Goal: Find contact information: Obtain details needed to contact an individual or organization

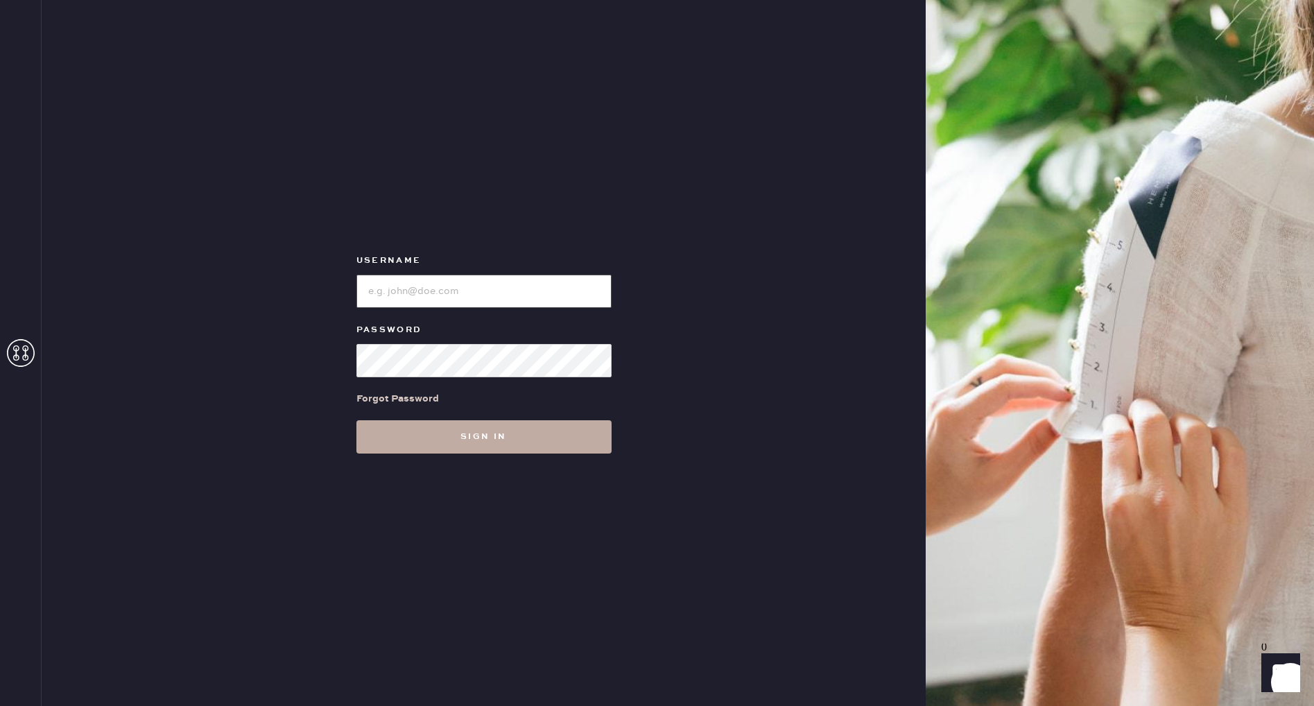
type input "Reformationstudiocity"
click at [463, 426] on button "Sign in" at bounding box center [483, 436] width 255 height 33
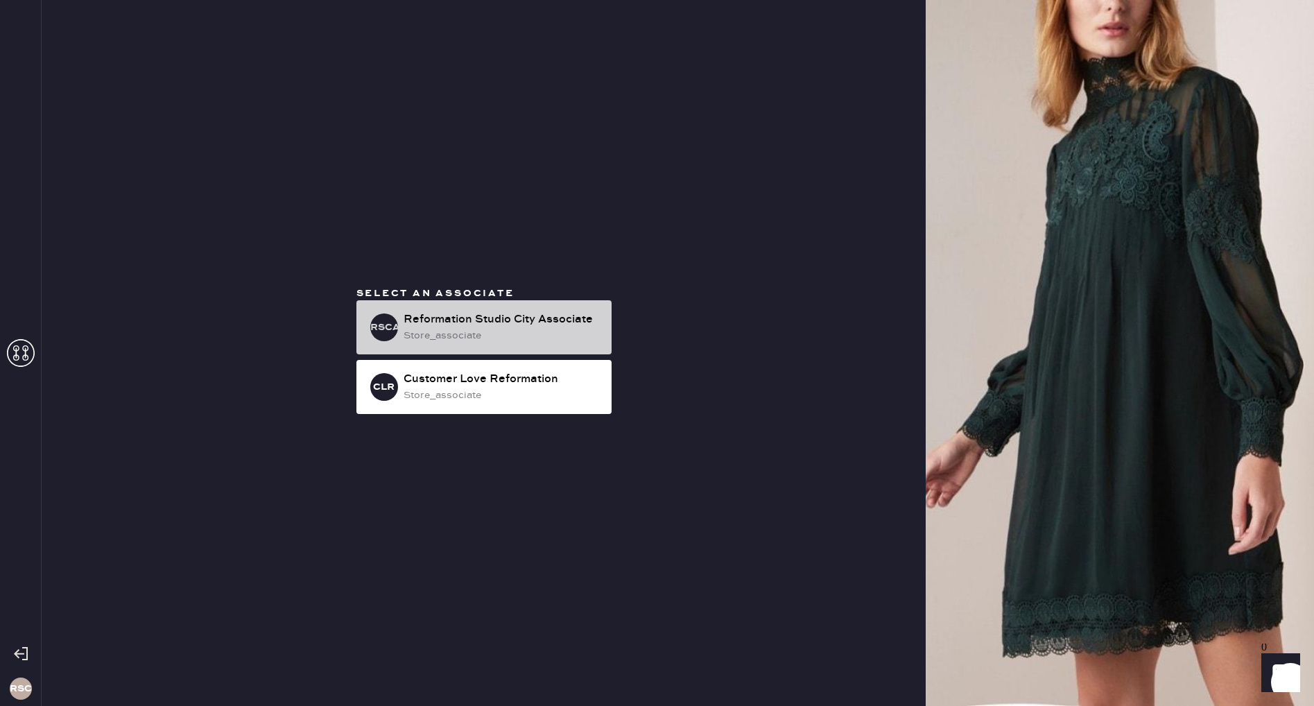
click at [499, 331] on div "store_associate" at bounding box center [502, 335] width 197 height 15
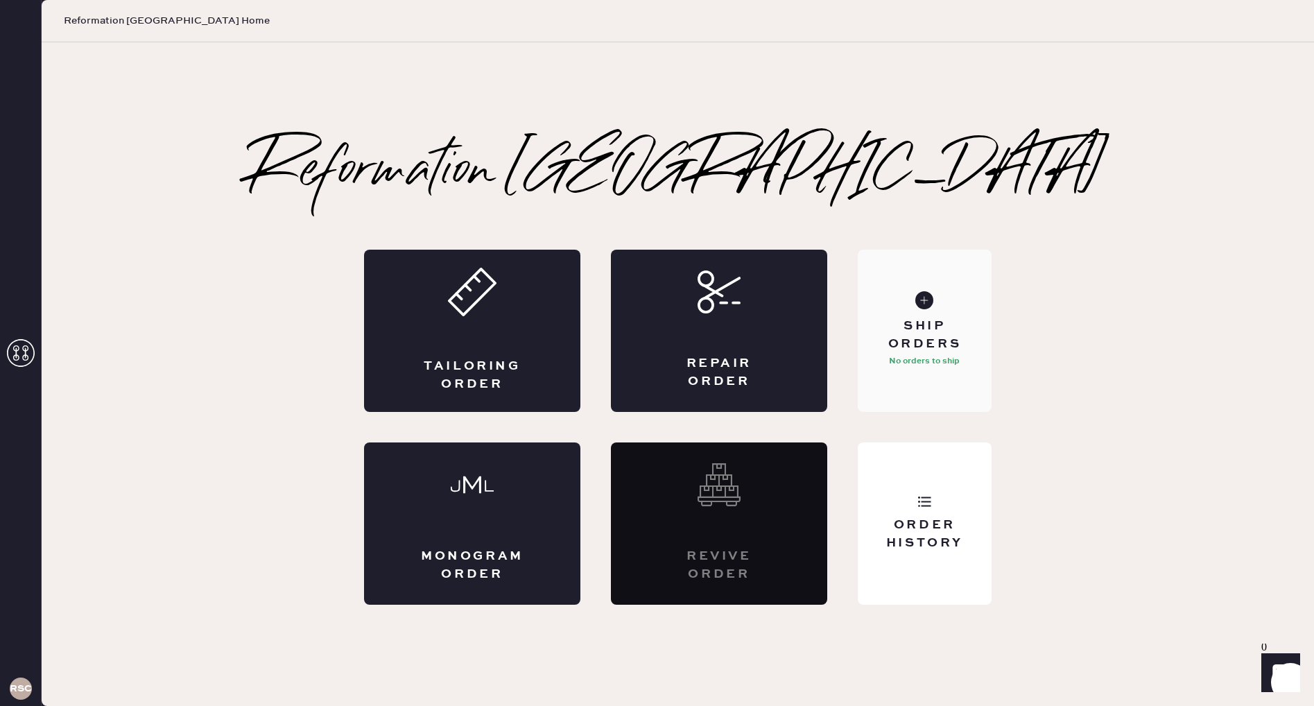
click at [904, 338] on div "Ship Orders" at bounding box center [925, 335] width 112 height 35
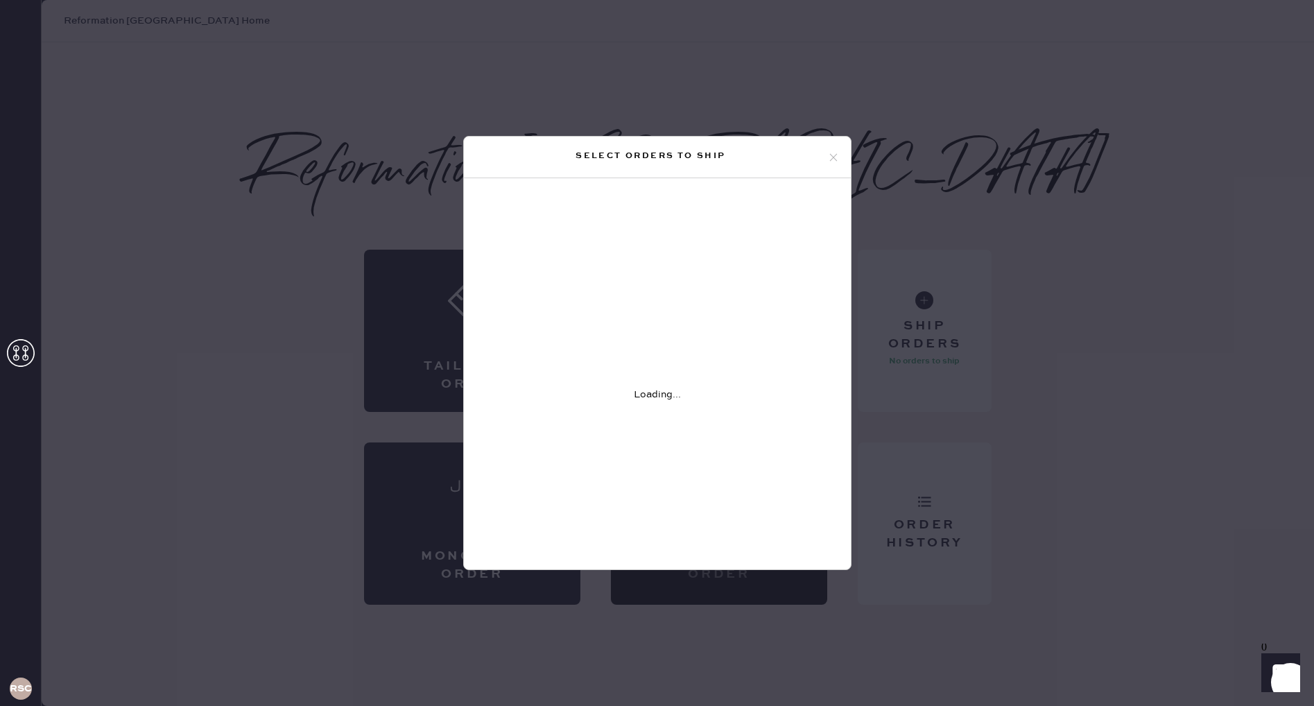
click at [922, 232] on div "Select orders to ship Loading..." at bounding box center [657, 353] width 1314 height 706
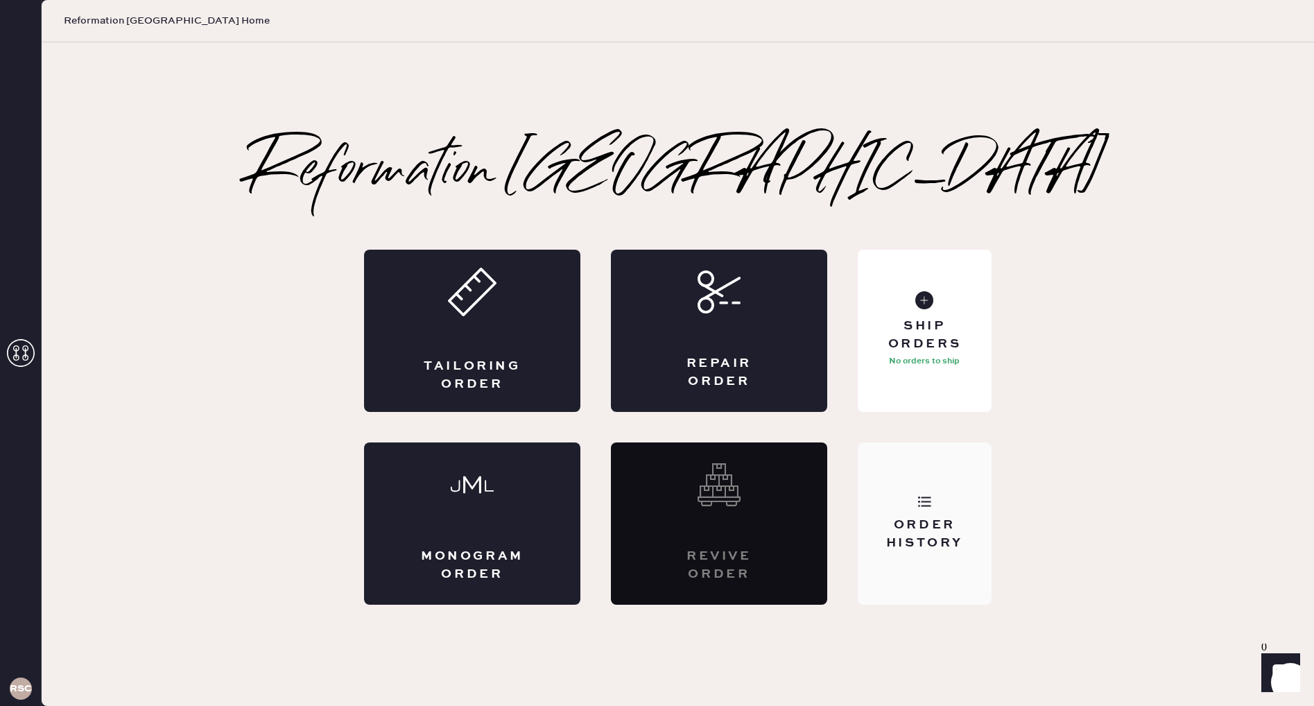
click at [921, 510] on div "Order History" at bounding box center [925, 523] width 134 height 162
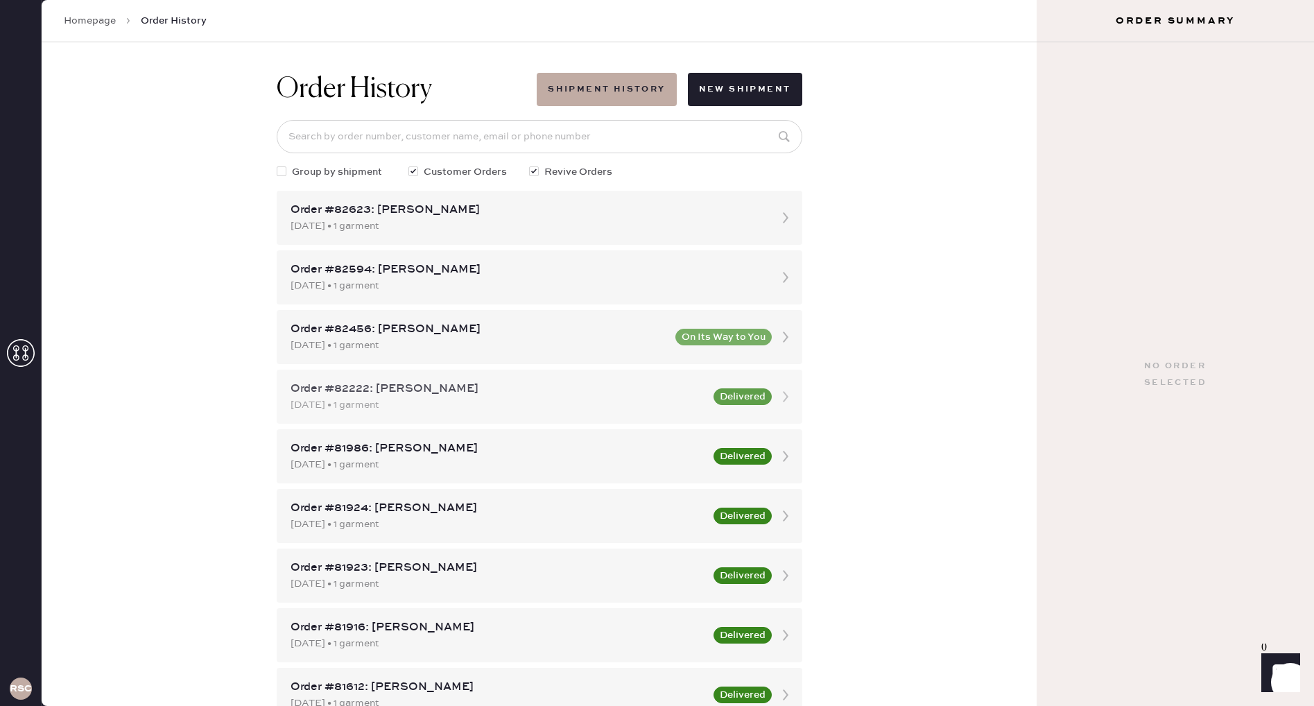
click at [487, 384] on div "Order #82222: [PERSON_NAME]" at bounding box center [498, 389] width 415 height 17
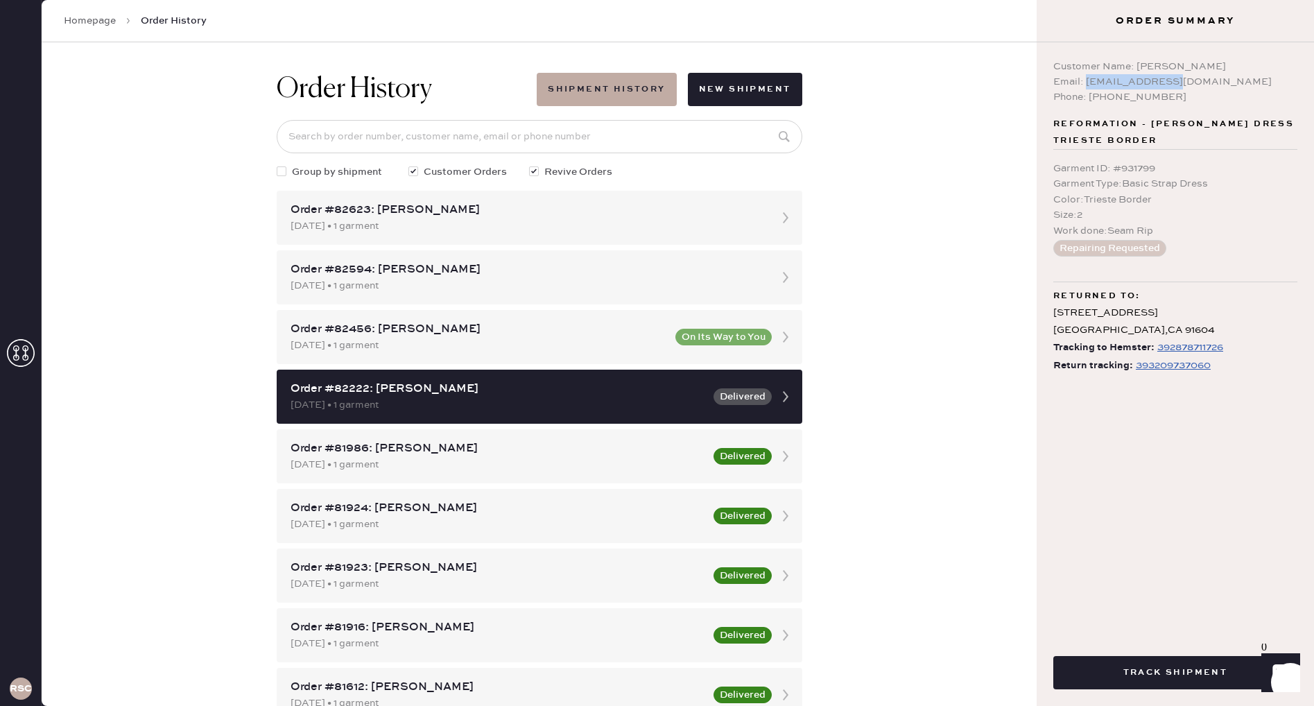
drag, startPoint x: 1166, startPoint y: 82, endPoint x: 1128, endPoint y: 83, distance: 38.8
click at [1087, 85] on div "Email: [EMAIL_ADDRESS][DOMAIN_NAME]" at bounding box center [1175, 81] width 244 height 15
copy div "[EMAIL_ADDRESS][DOMAIN_NAME]"
drag, startPoint x: 1155, startPoint y: 96, endPoint x: 1173, endPoint y: 99, distance: 18.2
click at [1092, 99] on div "Phone: [PHONE_NUMBER]" at bounding box center [1175, 96] width 244 height 15
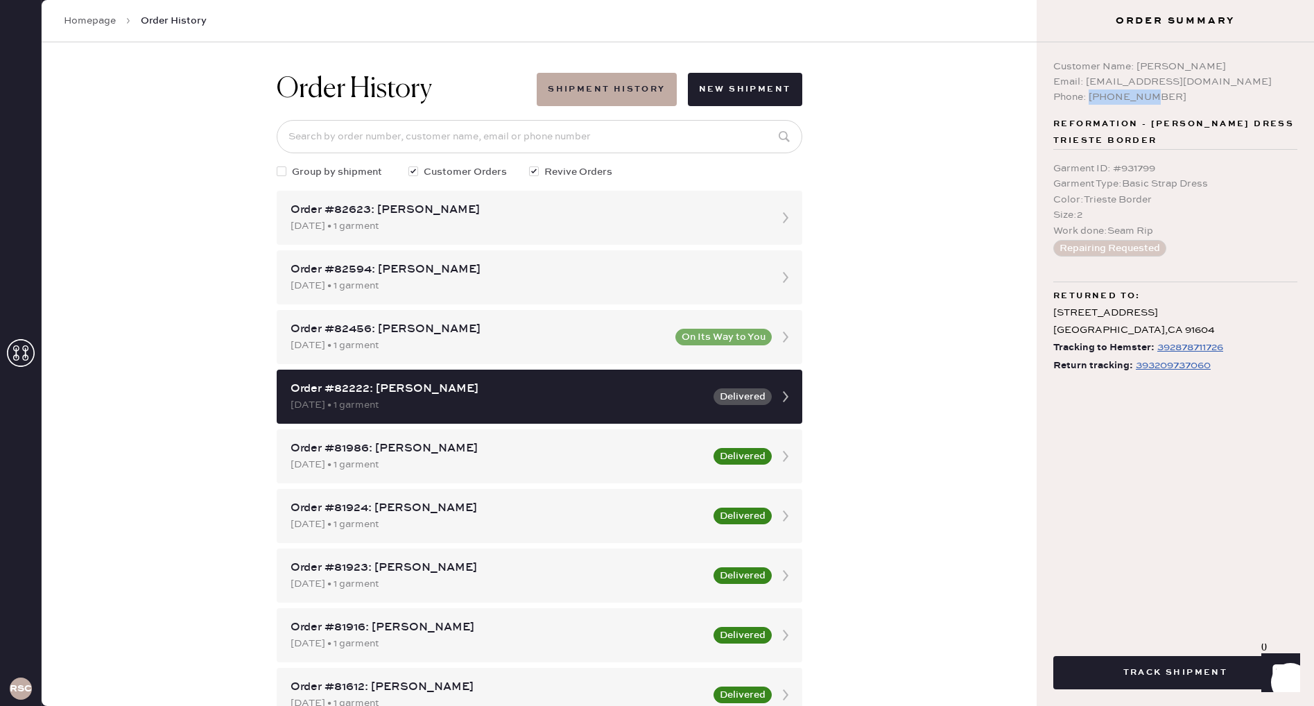
copy div "8189873735"
click at [1150, 65] on div "Customer Name: [PERSON_NAME]" at bounding box center [1175, 66] width 244 height 15
copy div "April"
click at [1185, 68] on div "Customer Name: [PERSON_NAME]" at bounding box center [1175, 66] width 244 height 15
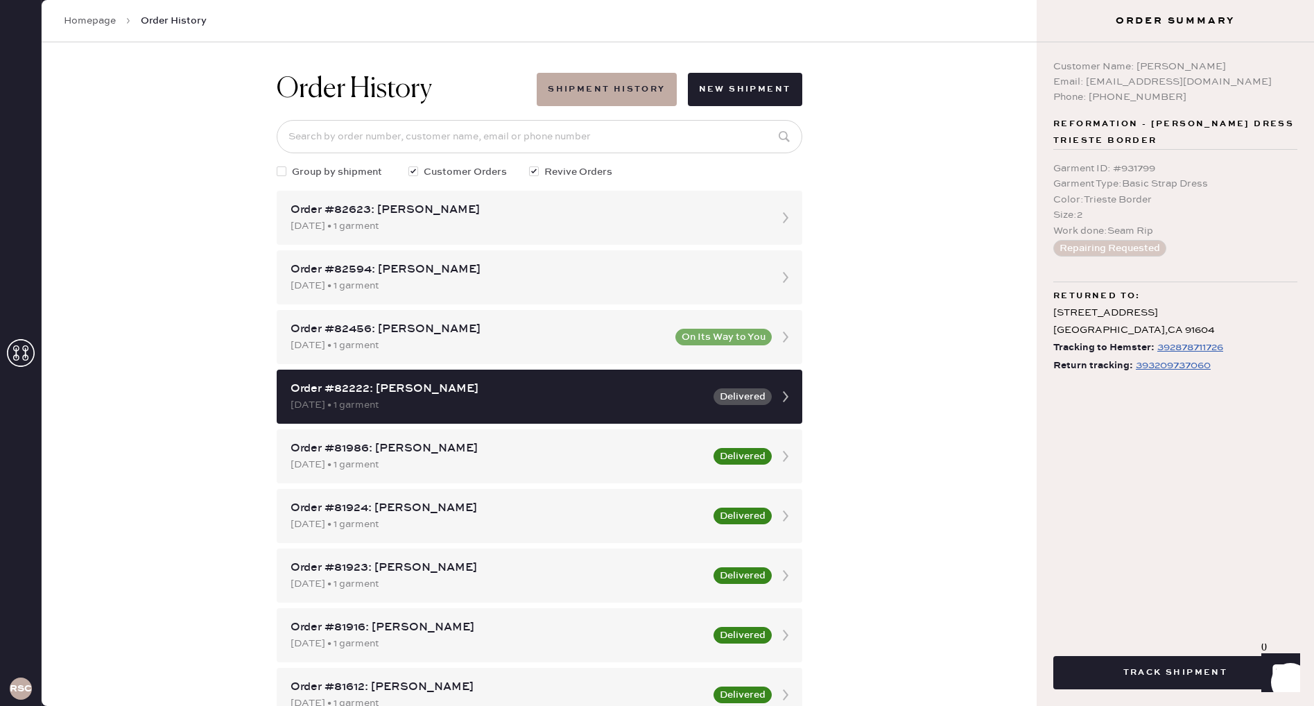
click at [1185, 68] on div "Customer Name: [PERSON_NAME]" at bounding box center [1175, 66] width 244 height 15
copy div "[PERSON_NAME]"
